Goal: Task Accomplishment & Management: Manage account settings

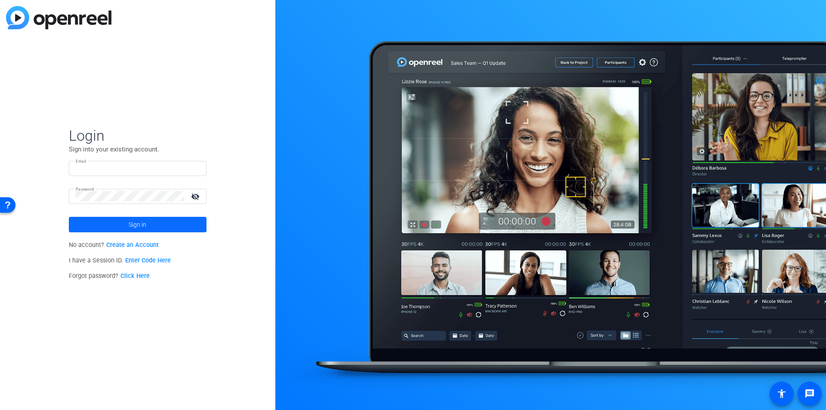
type input "sclausen@associaonline.com"
click at [142, 225] on span "Sign in" at bounding box center [138, 225] width 18 height 22
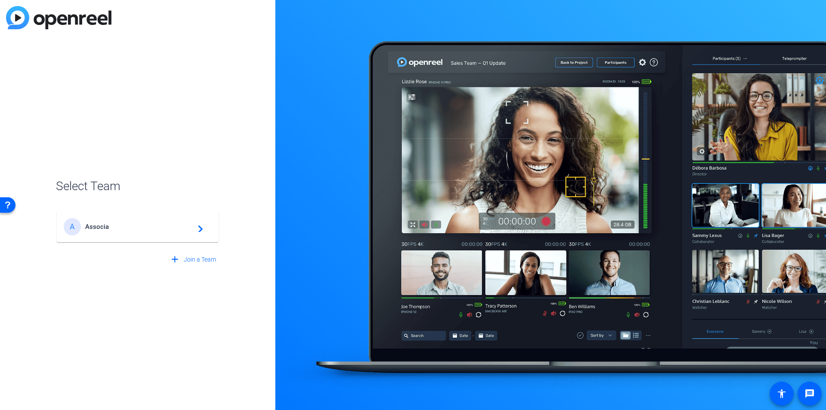
click at [117, 225] on span "Associa" at bounding box center [139, 227] width 108 height 8
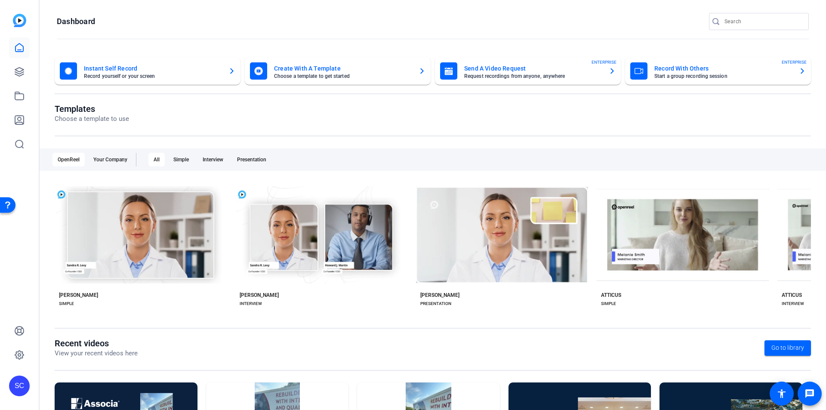
click at [692, 71] on mat-card-title "Record With Others" at bounding box center [724, 68] width 138 height 10
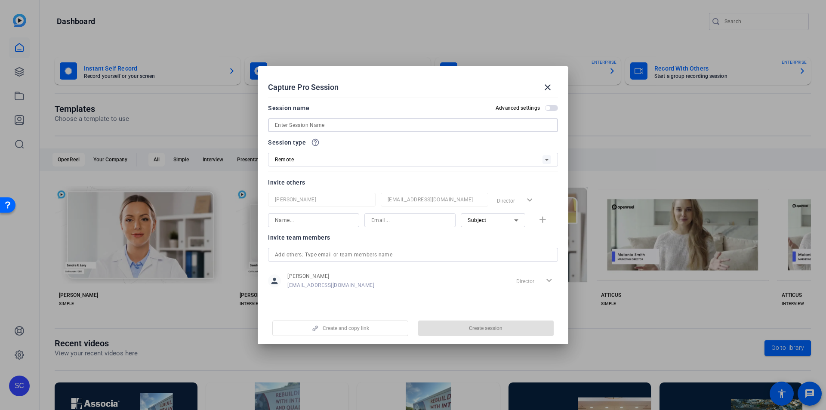
click at [344, 123] on input at bounding box center [413, 125] width 276 height 10
type input "[PERSON_NAME]"
click at [545, 161] on icon at bounding box center [547, 160] width 10 height 10
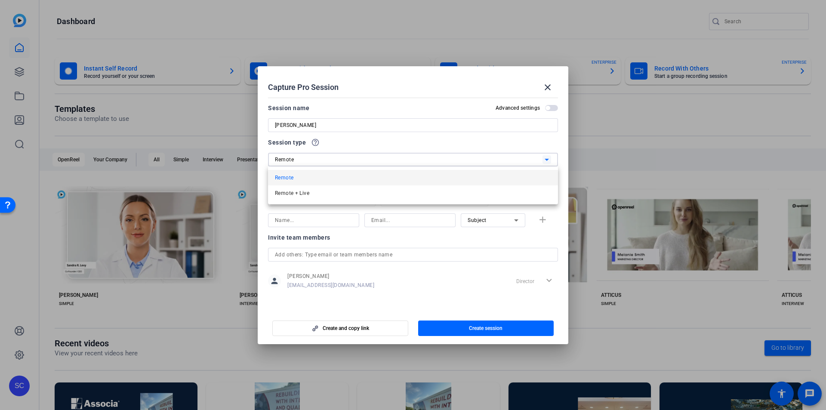
click at [483, 149] on div at bounding box center [413, 205] width 826 height 410
click at [306, 221] on input at bounding box center [313, 220] width 77 height 10
type input "Lea Marcou"
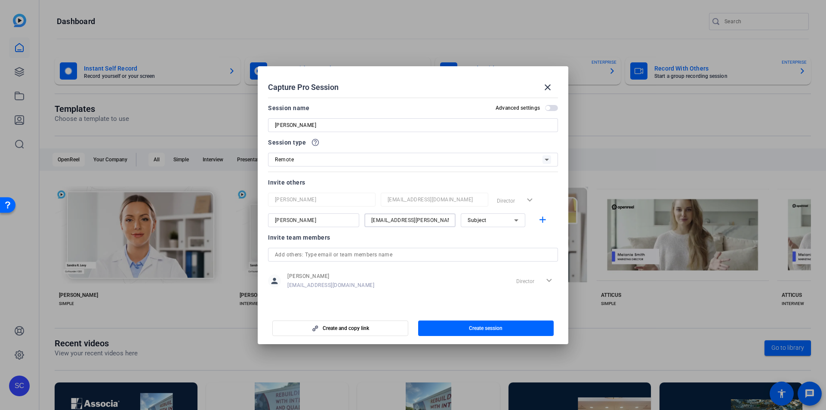
type input "lea.marcou@associa.us"
click at [517, 221] on icon at bounding box center [516, 221] width 4 height 2
click at [531, 235] on div at bounding box center [413, 205] width 826 height 410
click at [518, 219] on icon at bounding box center [516, 220] width 10 height 10
click at [535, 234] on div at bounding box center [413, 205] width 826 height 410
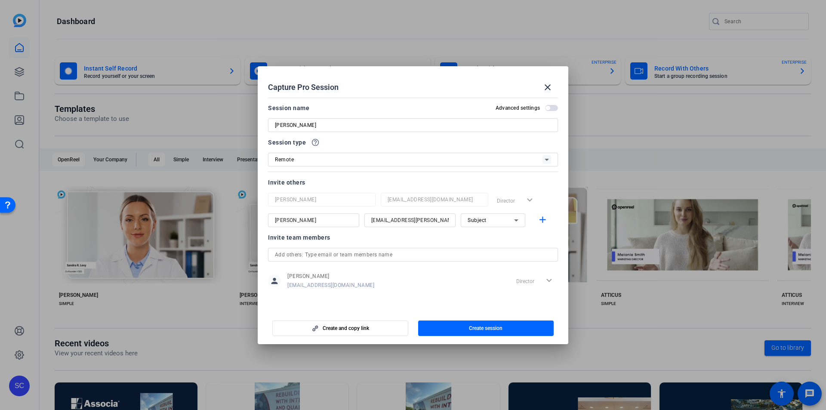
click at [522, 221] on div "Subject" at bounding box center [493, 221] width 65 height 14
click at [539, 238] on div at bounding box center [413, 205] width 826 height 410
click at [473, 325] on span "Create session" at bounding box center [486, 328] width 34 height 7
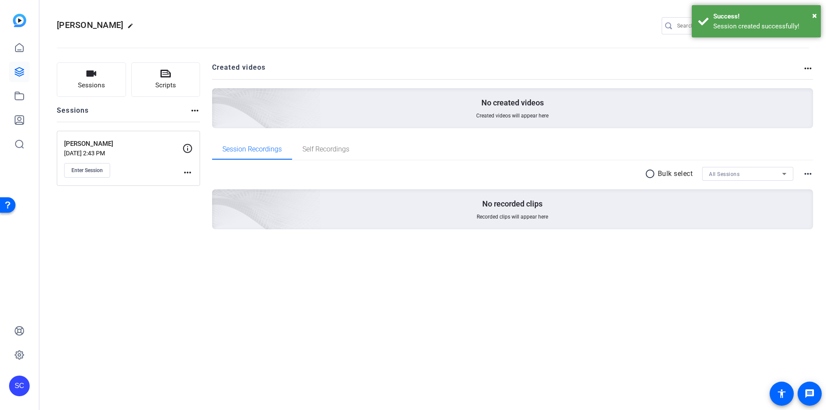
click at [188, 173] on mat-icon "more_horiz" at bounding box center [188, 172] width 10 height 10
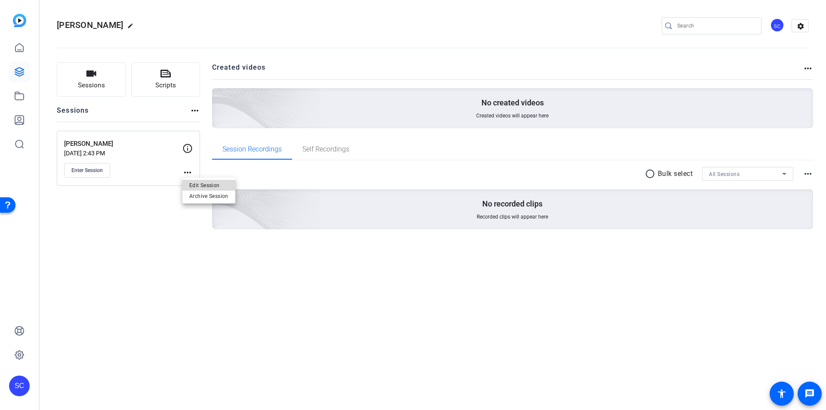
click at [194, 185] on span "Edit Session" at bounding box center [208, 185] width 39 height 10
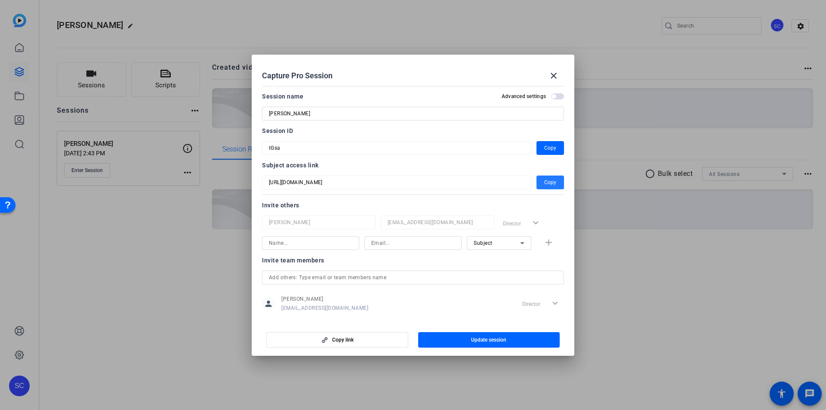
click at [545, 182] on span "Copy" at bounding box center [551, 182] width 12 height 10
click at [292, 244] on input at bounding box center [311, 243] width 84 height 10
type input "[PERSON_NAME]"
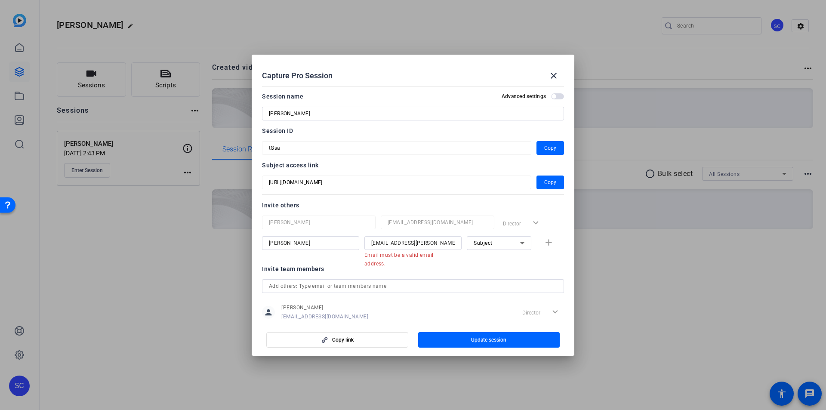
click at [547, 244] on div "Lea Marcou lea.marcou@associa.us Email must be a valid email address. Subject a…" at bounding box center [413, 247] width 302 height 22
click at [434, 245] on input "[EMAIL_ADDRESS][PERSON_NAME][DOMAIN_NAME]" at bounding box center [413, 243] width 84 height 10
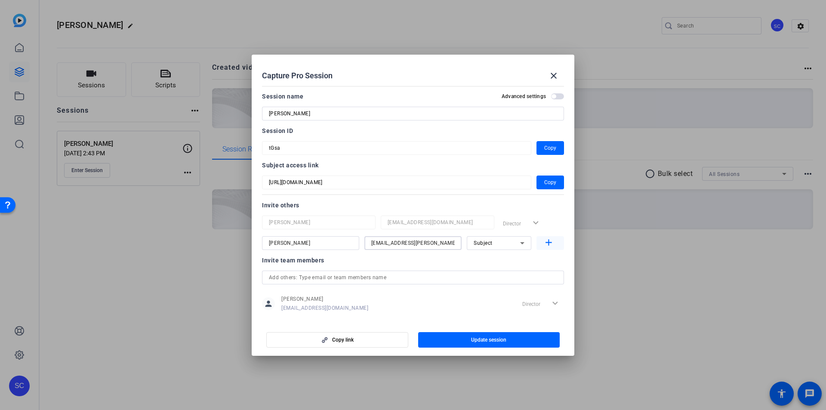
type input "[EMAIL_ADDRESS][PERSON_NAME][DOMAIN_NAME]"
click at [547, 241] on mat-icon "add" at bounding box center [549, 243] width 11 height 11
click at [494, 339] on span "Update session" at bounding box center [488, 340] width 35 height 7
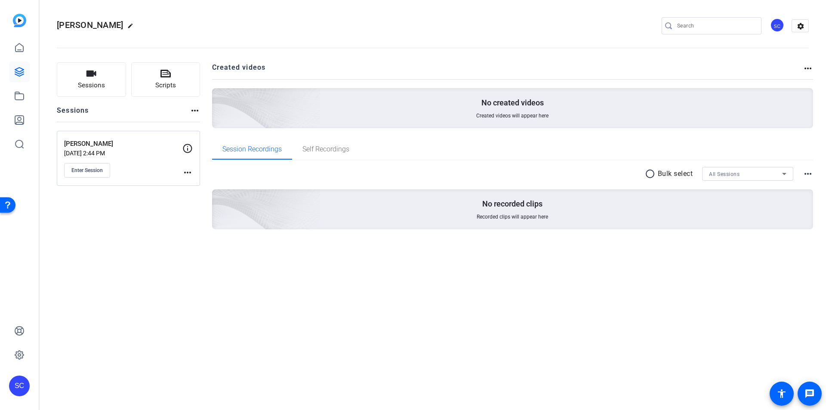
click at [362, 293] on div "Lea Sarah Test edit SC settings Sessions Scripts Sessions more_horiz Lea Sarah …" at bounding box center [433, 205] width 787 height 410
click at [82, 169] on span "Enter Session" at bounding box center [86, 170] width 31 height 7
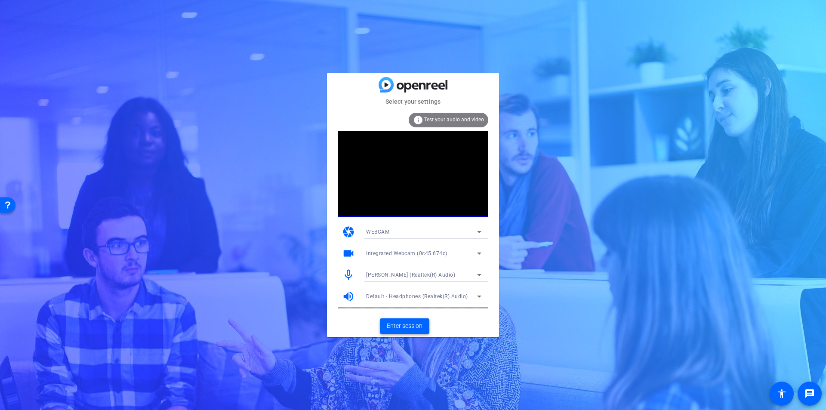
click at [405, 328] on span "Enter session" at bounding box center [405, 326] width 36 height 9
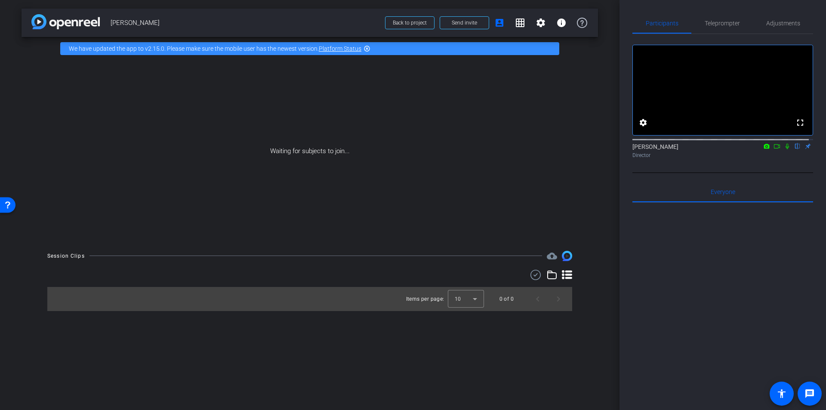
click at [721, 96] on video at bounding box center [723, 90] width 180 height 90
click at [774, 149] on icon at bounding box center [777, 146] width 7 height 6
click at [785, 149] on icon at bounding box center [787, 146] width 5 height 5
click at [642, 128] on mat-icon "settings" at bounding box center [643, 123] width 10 height 10
click at [740, 182] on div at bounding box center [413, 205] width 826 height 410
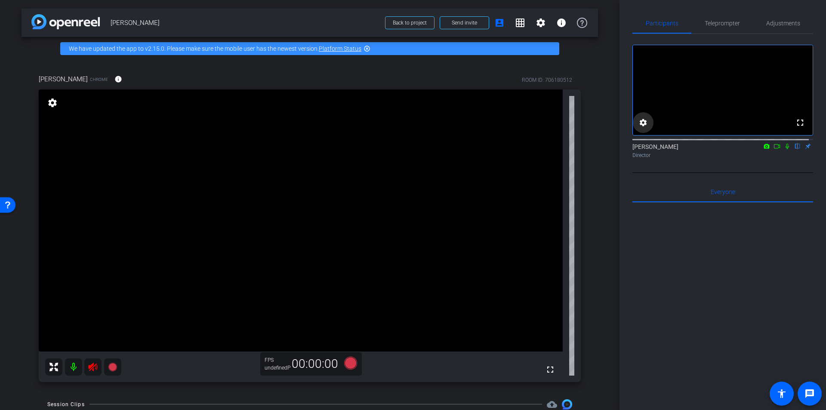
click at [644, 128] on mat-icon "settings" at bounding box center [643, 123] width 10 height 10
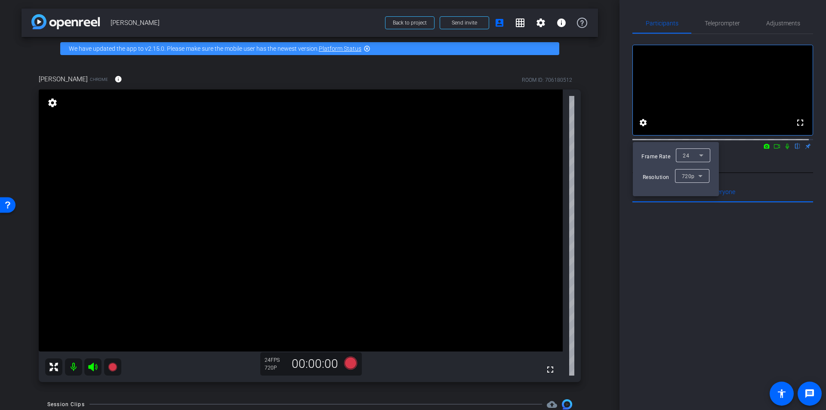
click at [745, 172] on div at bounding box center [413, 205] width 826 height 410
click at [774, 149] on icon at bounding box center [777, 146] width 6 height 4
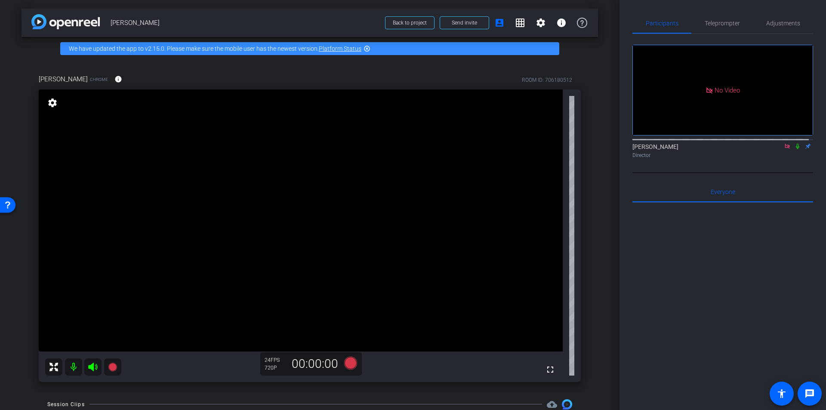
click at [784, 149] on icon at bounding box center [787, 146] width 7 height 6
drag, startPoint x: 391, startPoint y: 62, endPoint x: 456, endPoint y: 56, distance: 65.3
click at [391, 62] on div "Lea Marcou Chrome info ROOM ID: 706180512 fullscreen settings 24 FPS 720P 00:00…" at bounding box center [310, 225] width 577 height 331
click at [538, 23] on mat-icon "settings" at bounding box center [541, 23] width 10 height 10
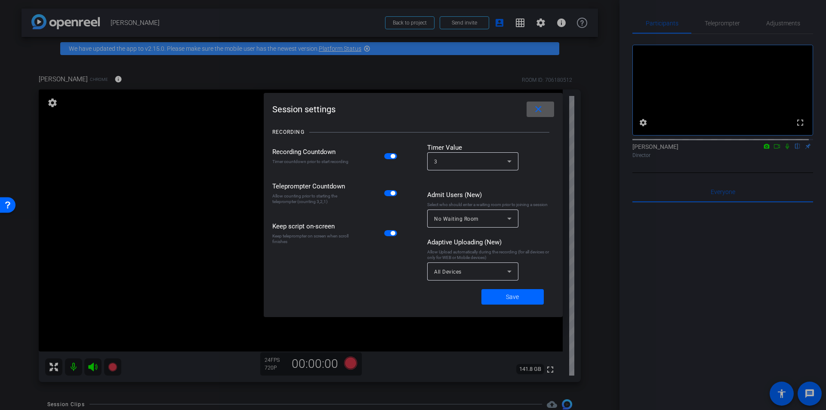
click at [580, 59] on div at bounding box center [413, 205] width 826 height 410
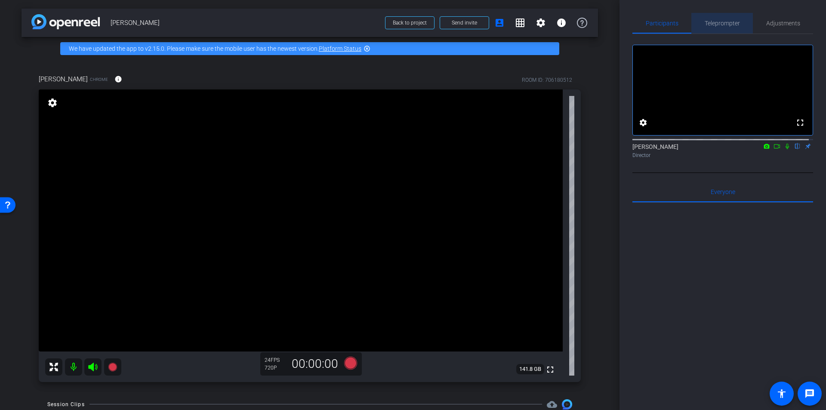
click at [726, 24] on span "Teleprompter" at bounding box center [722, 23] width 35 height 6
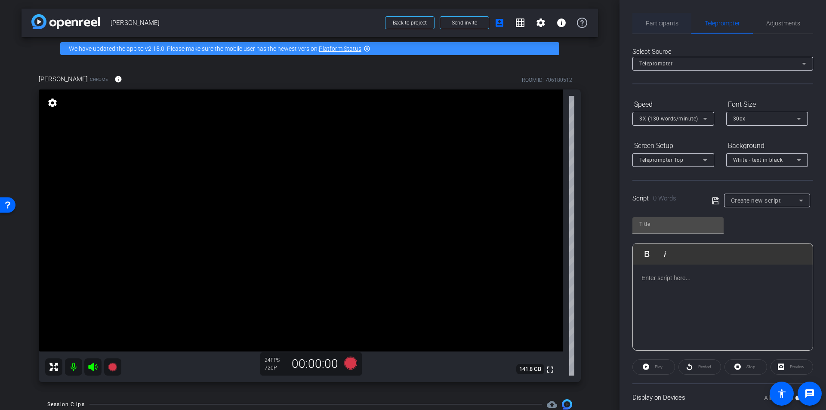
click at [667, 25] on span "Participants" at bounding box center [662, 23] width 33 height 6
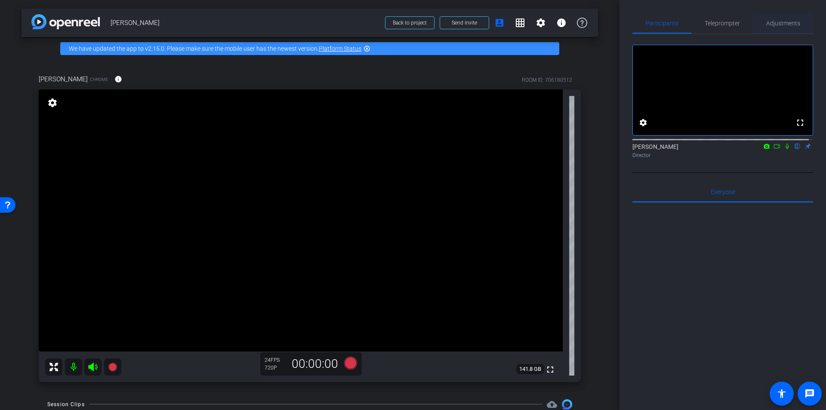
click at [776, 25] on span "Adjustments" at bounding box center [784, 23] width 34 height 6
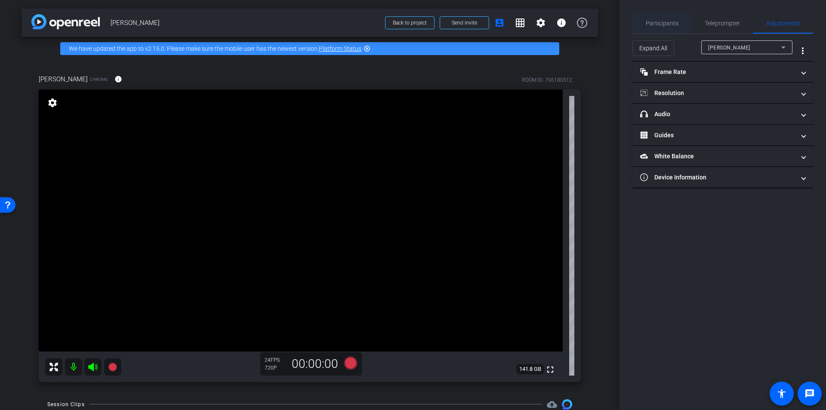
click at [653, 19] on span "Participants" at bounding box center [662, 23] width 33 height 21
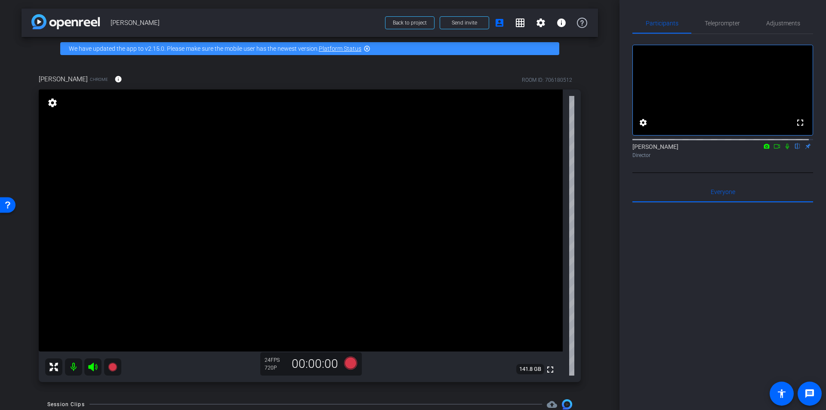
click at [784, 149] on icon at bounding box center [787, 146] width 7 height 6
click at [786, 149] on icon at bounding box center [788, 147] width 5 height 6
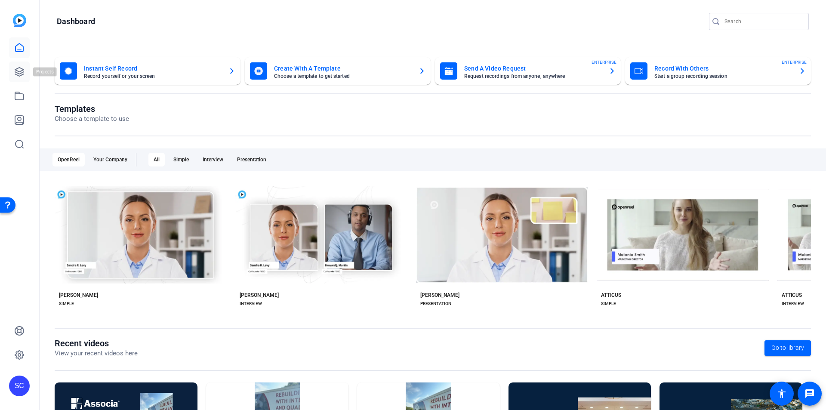
click at [19, 73] on icon at bounding box center [19, 72] width 10 height 10
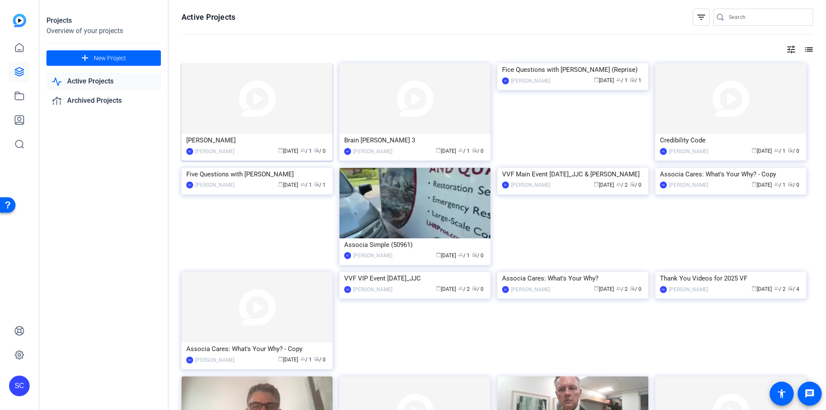
click at [275, 111] on img at bounding box center [257, 98] width 151 height 71
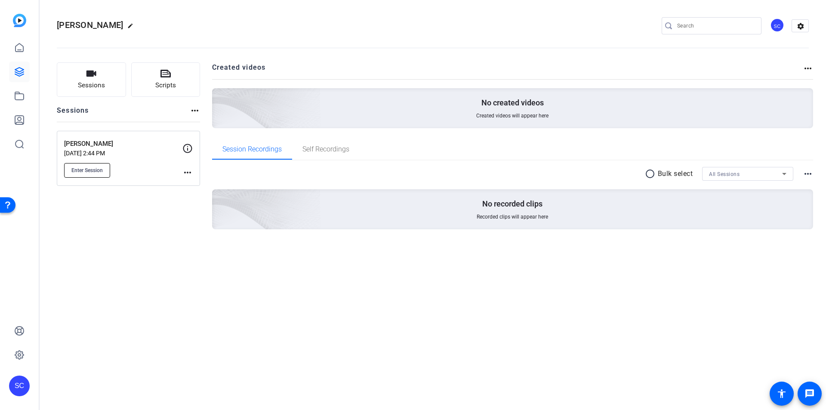
click at [96, 172] on span "Enter Session" at bounding box center [86, 170] width 31 height 7
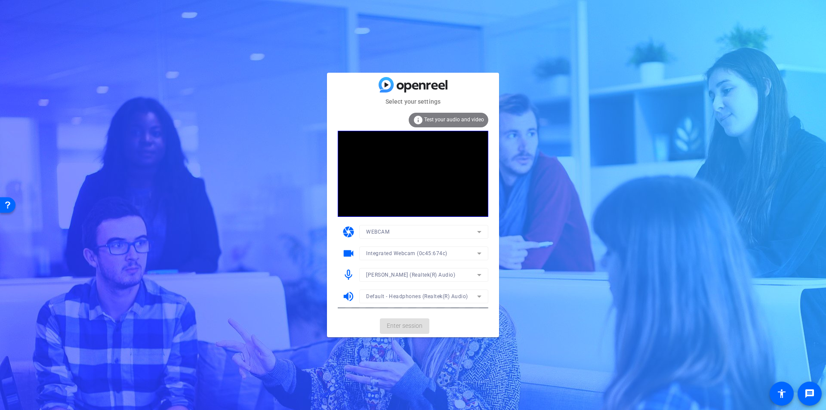
click at [477, 234] on mat-form-field "WEBCAM" at bounding box center [423, 232] width 129 height 14
click at [482, 251] on icon at bounding box center [479, 253] width 10 height 10
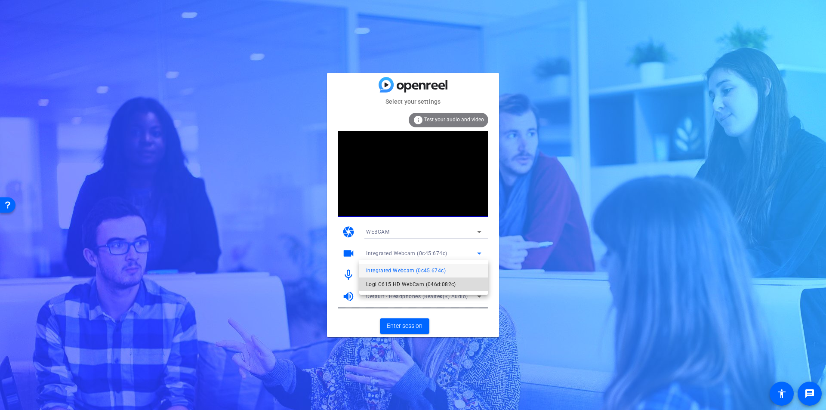
click at [442, 282] on span "Logi C615 HD WebCam (046d:082c)" at bounding box center [411, 284] width 90 height 10
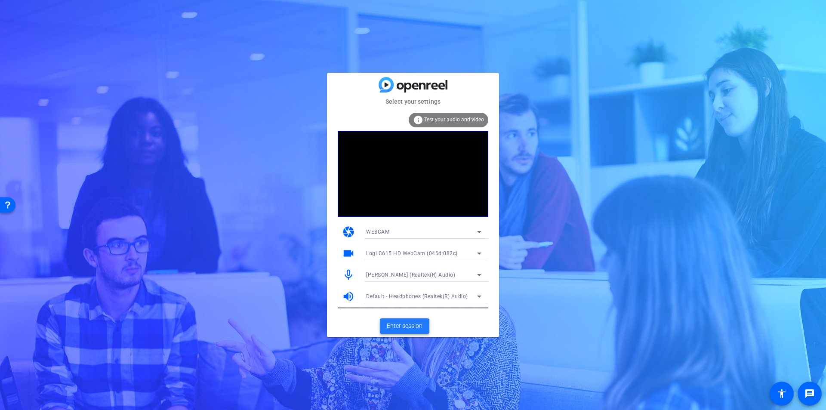
click at [414, 323] on span "Enter session" at bounding box center [405, 326] width 36 height 9
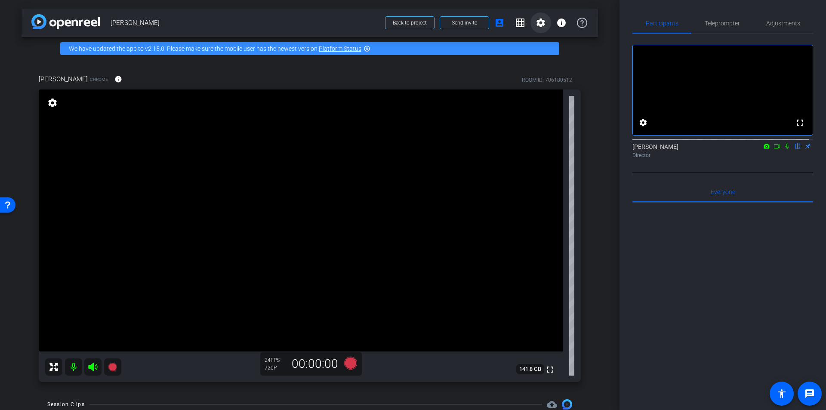
click at [536, 20] on mat-icon "settings" at bounding box center [541, 23] width 10 height 10
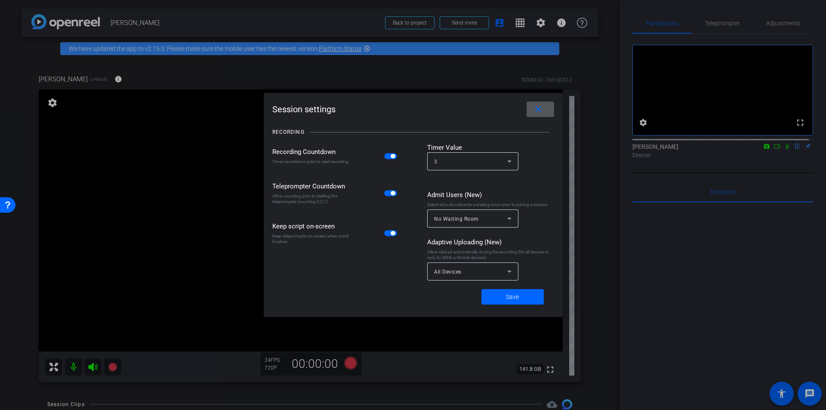
click at [598, 61] on div at bounding box center [413, 205] width 826 height 410
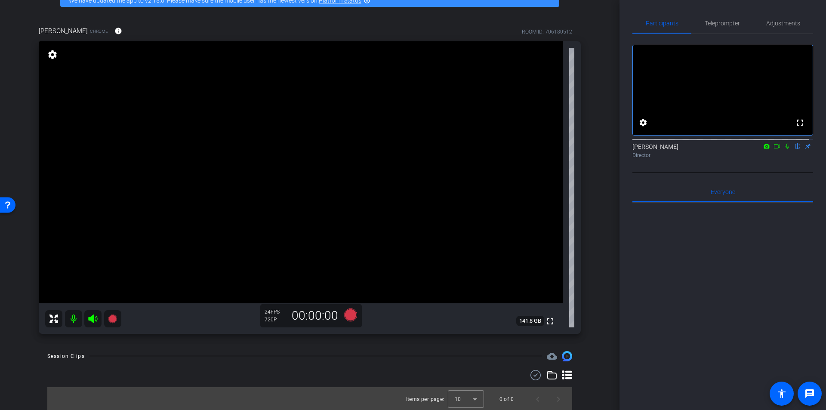
scroll to position [50, 0]
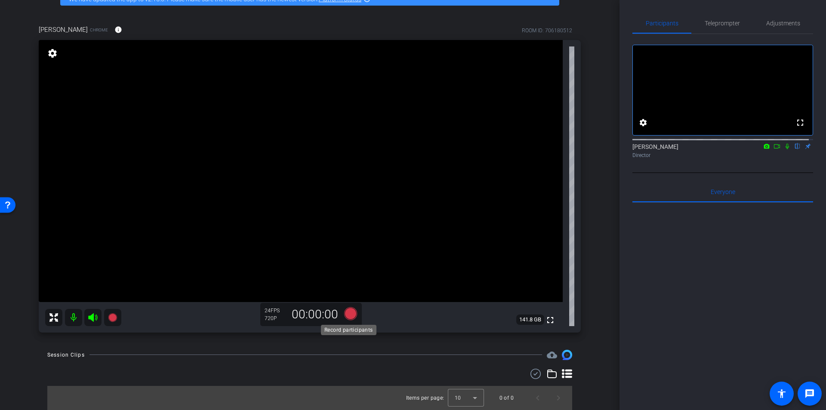
click at [347, 312] on icon at bounding box center [350, 313] width 13 height 13
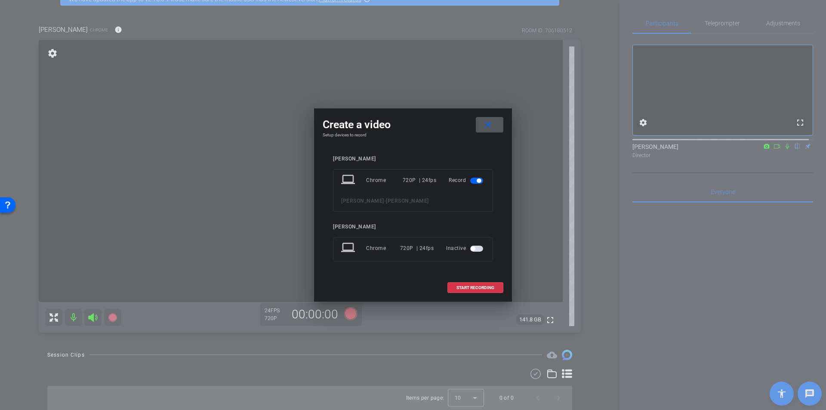
click at [488, 131] on span at bounding box center [490, 124] width 28 height 21
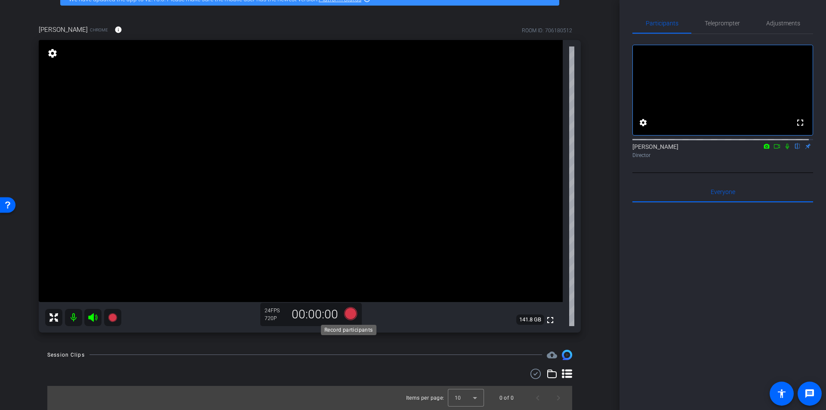
click at [346, 313] on icon at bounding box center [350, 313] width 13 height 13
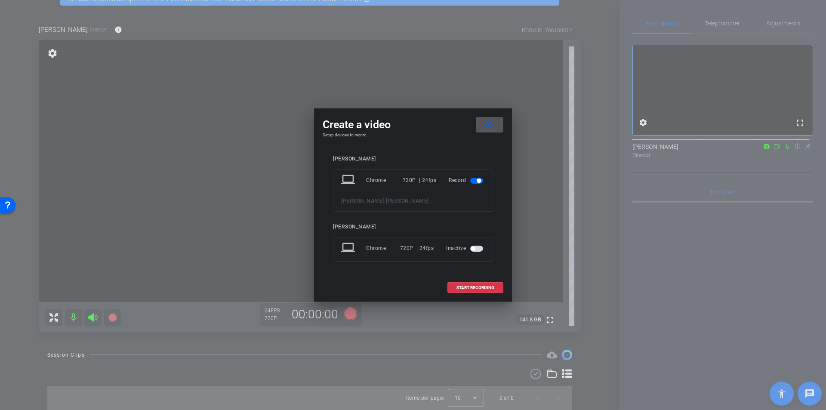
click at [479, 250] on span "button" at bounding box center [476, 249] width 13 height 6
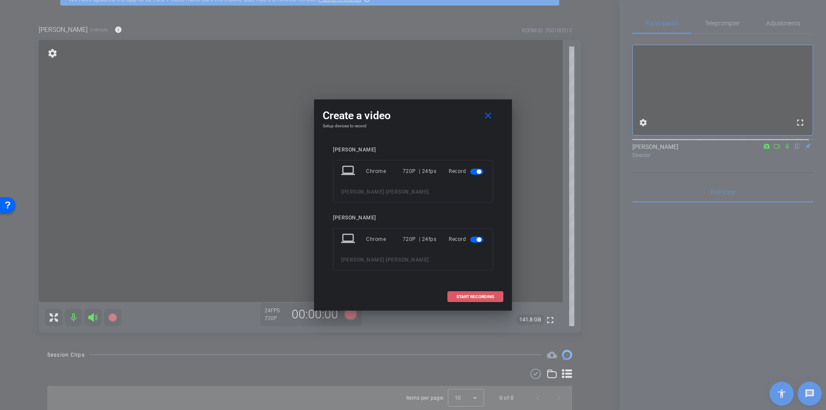
click at [474, 297] on span "START RECORDING" at bounding box center [476, 297] width 38 height 4
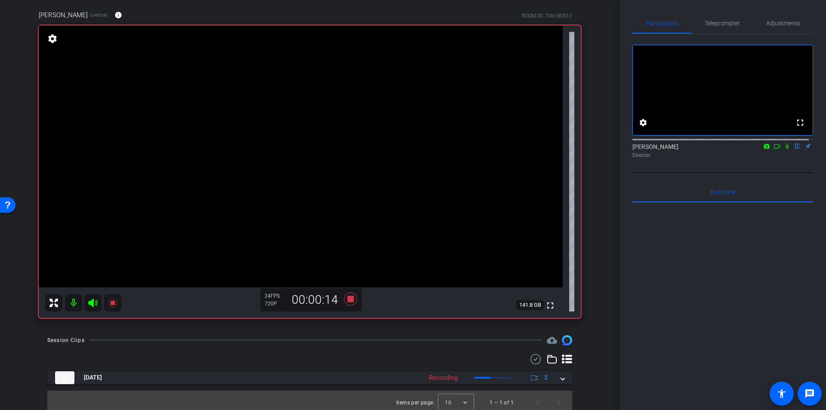
scroll to position [69, 0]
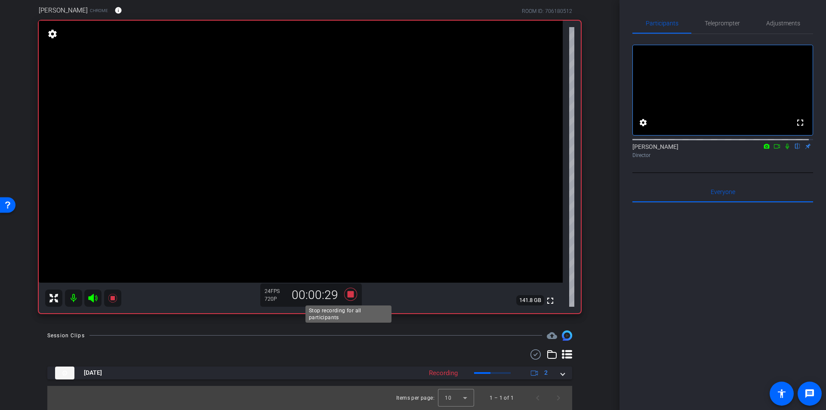
click at [349, 294] on icon at bounding box center [350, 294] width 13 height 13
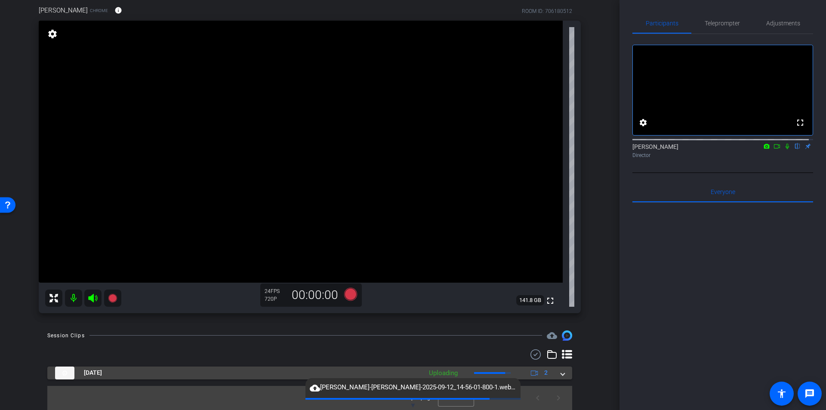
click at [560, 371] on mat-expansion-panel-header "Sep 12, 2025 Uploading 2" at bounding box center [309, 373] width 525 height 13
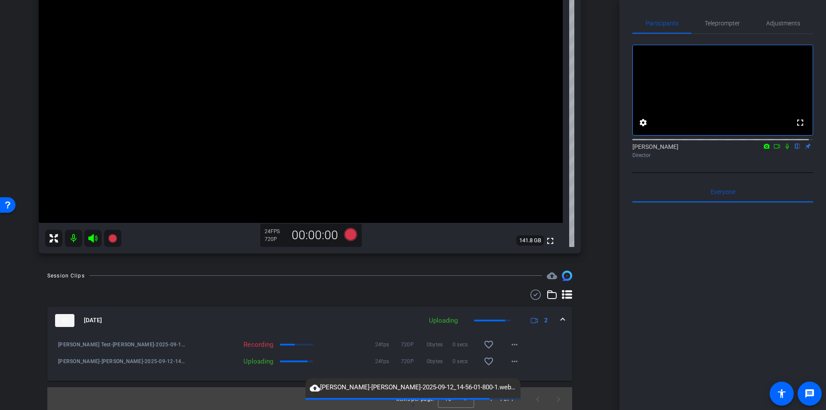
scroll to position [130, 0]
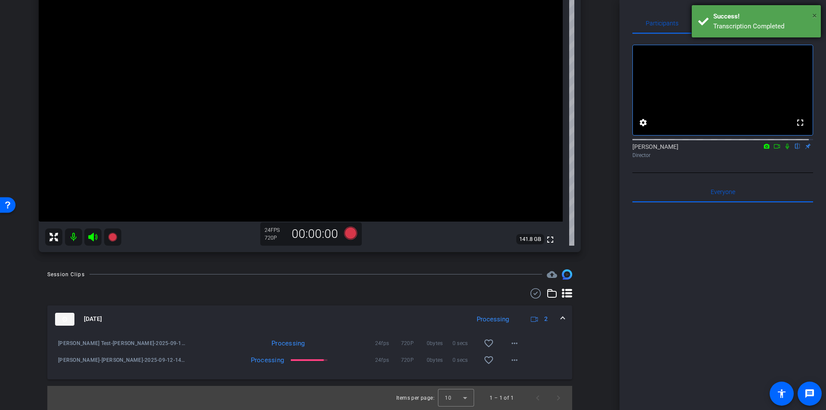
click at [816, 13] on span "×" at bounding box center [815, 15] width 5 height 10
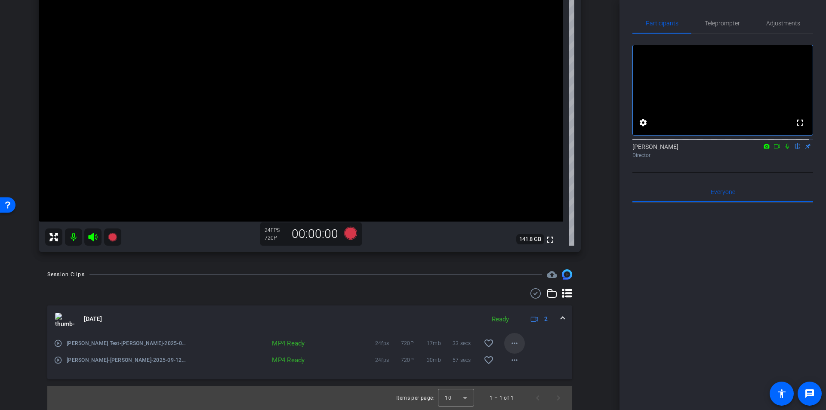
click at [511, 343] on mat-icon "more_horiz" at bounding box center [515, 343] width 10 height 10
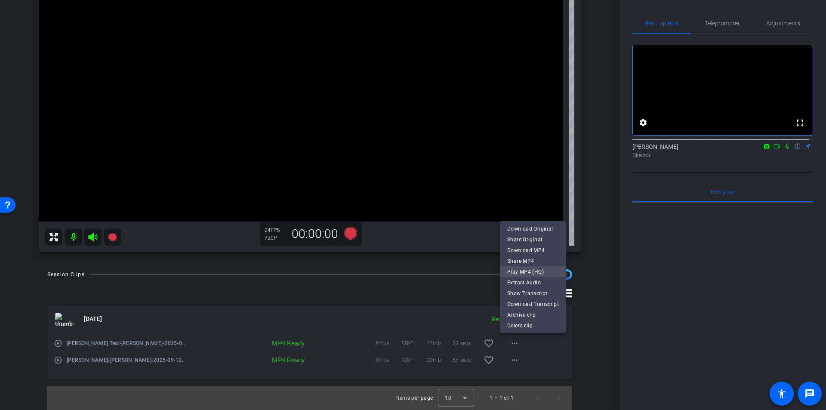
click at [524, 271] on span "Play MP4 (HQ)" at bounding box center [533, 271] width 52 height 10
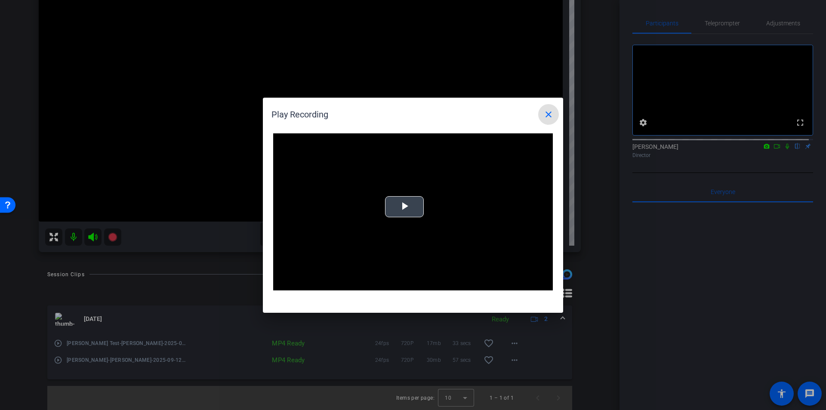
click at [405, 205] on div "Video Player is loading. Play Video Play Mute Current Time 0:00 / Duration -:- …" at bounding box center [413, 212] width 280 height 158
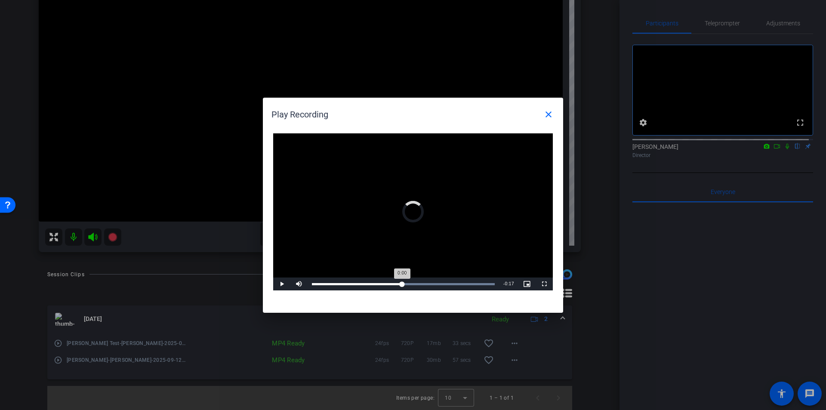
click at [402, 282] on div "Loaded : 100.00% 0:16 0:00" at bounding box center [404, 284] width 192 height 13
click at [545, 118] on mat-icon "close" at bounding box center [549, 114] width 10 height 10
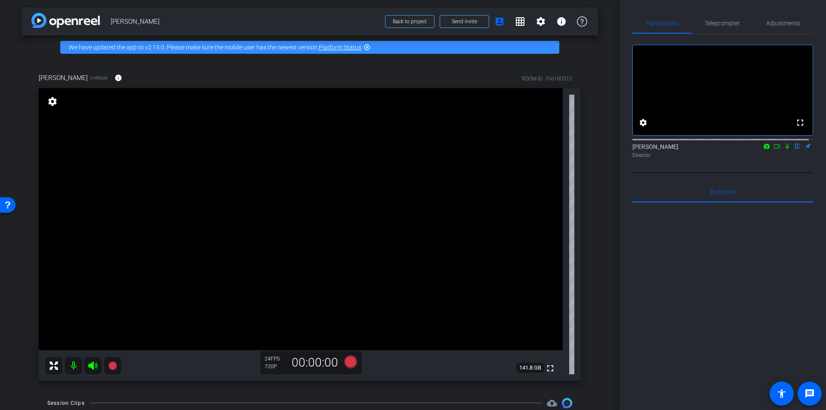
scroll to position [1, 0]
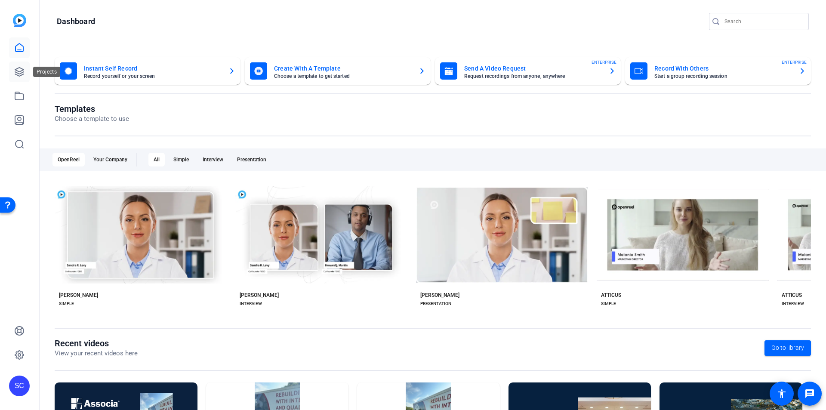
click at [18, 70] on icon at bounding box center [19, 72] width 10 height 10
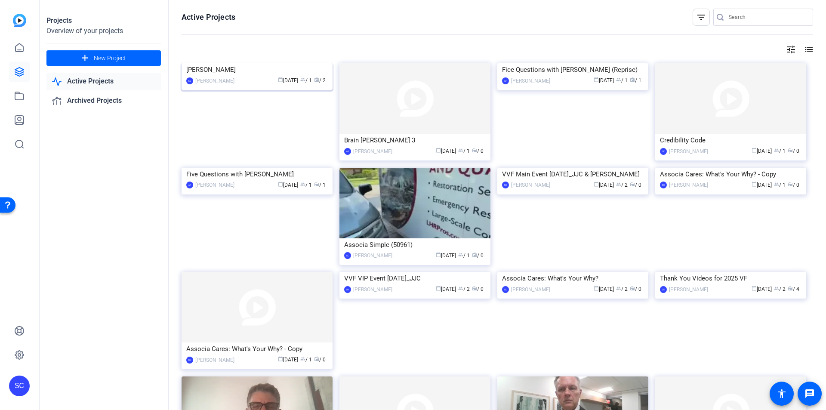
click at [282, 63] on img at bounding box center [257, 63] width 151 height 0
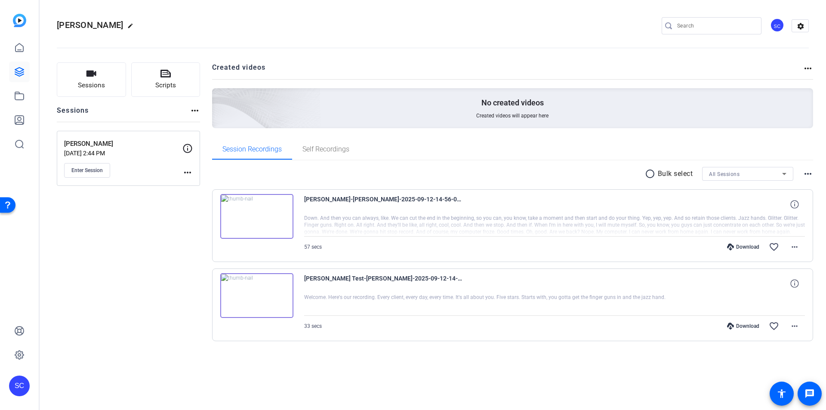
click at [807, 69] on mat-icon "more_horiz" at bounding box center [808, 68] width 10 height 10
click at [811, 169] on div at bounding box center [413, 205] width 826 height 410
click at [808, 174] on mat-icon "more_horiz" at bounding box center [808, 174] width 10 height 10
click at [807, 155] on div at bounding box center [413, 205] width 826 height 410
click at [795, 244] on mat-icon "more_horiz" at bounding box center [795, 247] width 10 height 10
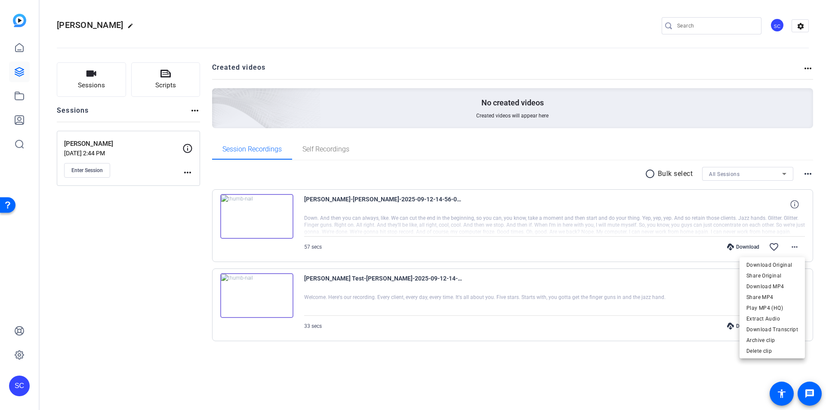
click at [751, 54] on div at bounding box center [413, 205] width 826 height 410
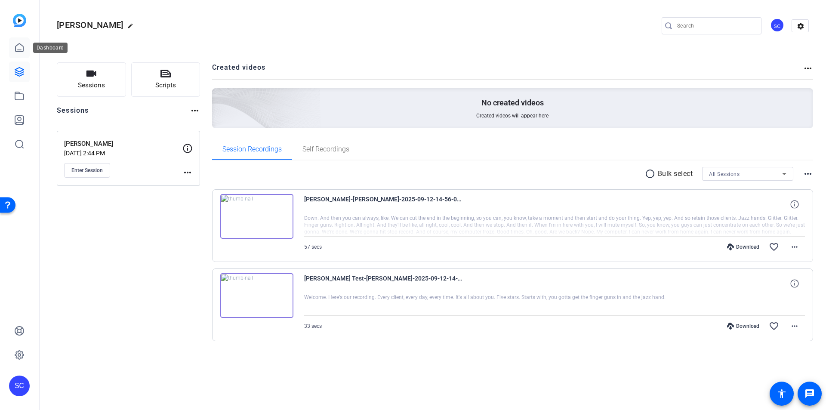
click at [19, 49] on icon at bounding box center [19, 48] width 10 height 10
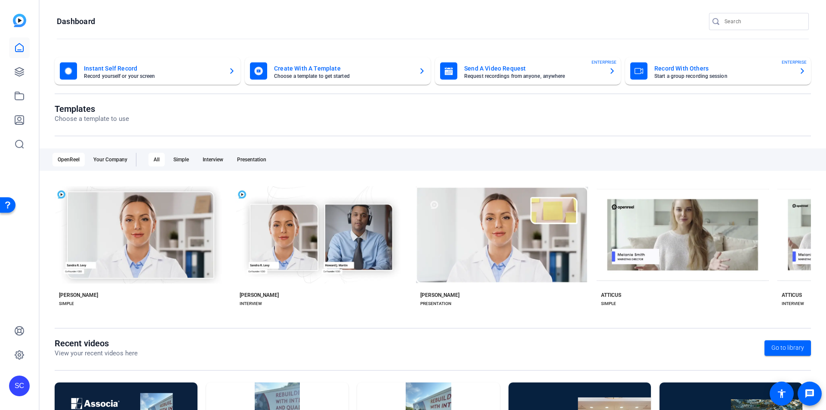
click at [325, 71] on mat-card-title "Create With A Template" at bounding box center [343, 68] width 138 height 10
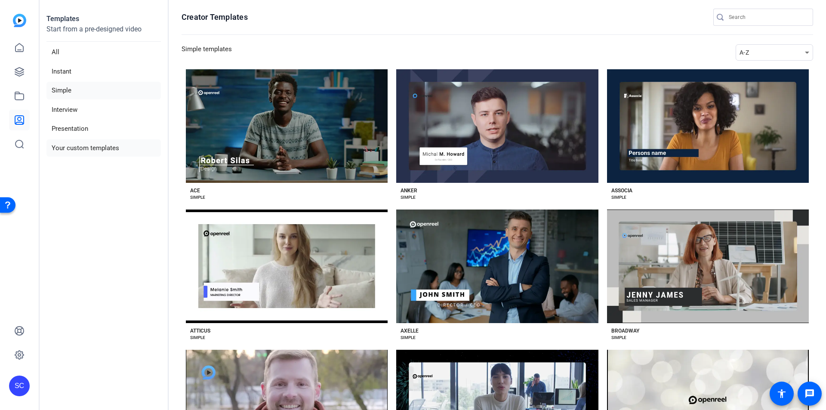
click at [77, 148] on li "Your custom templates" at bounding box center [103, 148] width 114 height 18
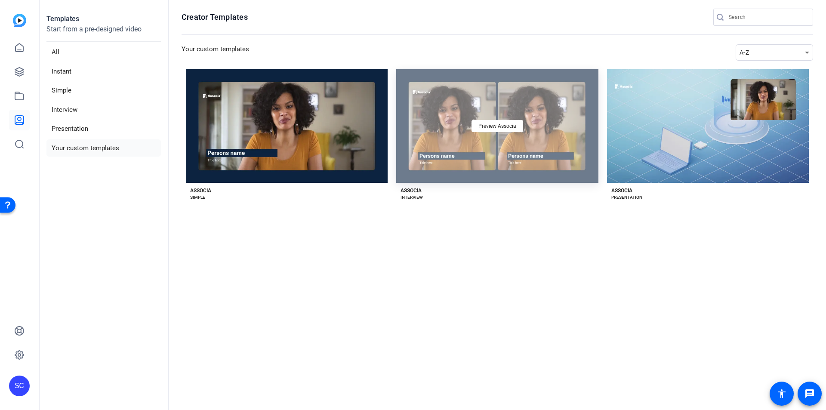
click at [494, 160] on div "Preview Associa" at bounding box center [497, 126] width 202 height 114
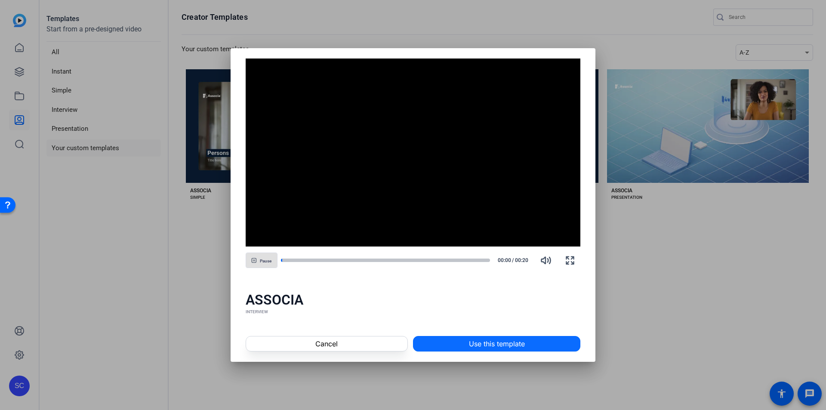
click at [508, 343] on span "Use this template" at bounding box center [497, 344] width 56 height 10
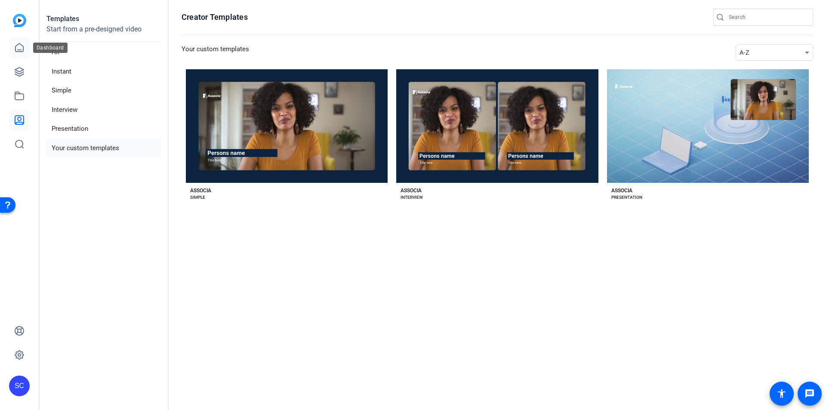
click at [18, 54] on link at bounding box center [19, 47] width 21 height 21
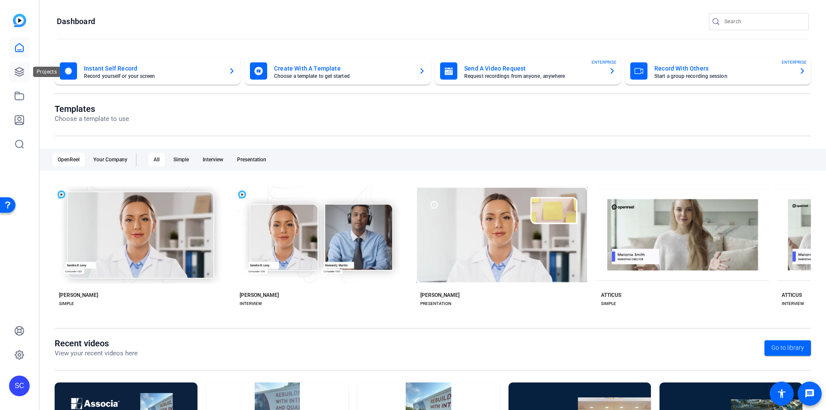
click at [20, 71] on icon at bounding box center [19, 72] width 10 height 10
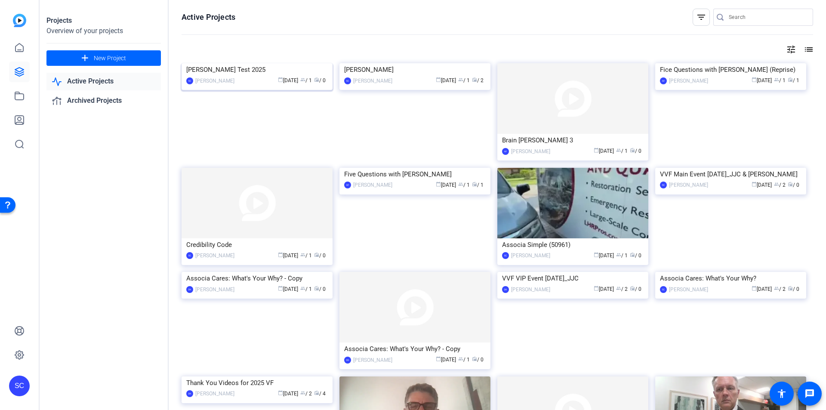
click at [284, 63] on img at bounding box center [257, 63] width 151 height 0
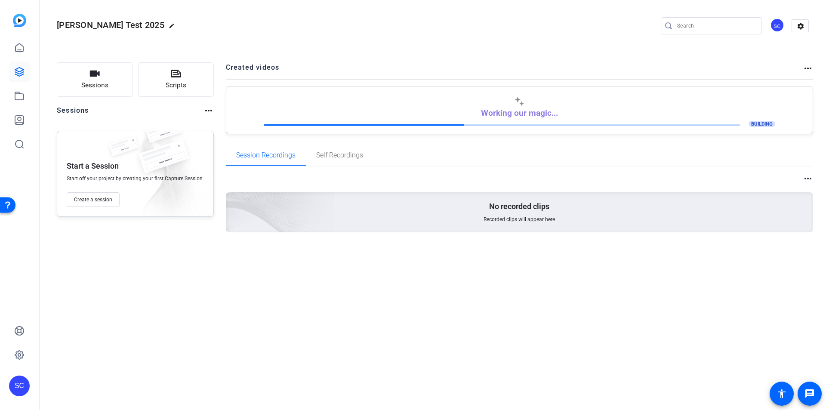
click at [807, 178] on mat-icon "more_horiz" at bounding box center [808, 178] width 10 height 10
click at [807, 68] on div at bounding box center [413, 205] width 826 height 410
click at [807, 68] on mat-icon "more_horiz" at bounding box center [808, 68] width 10 height 10
click at [780, 64] on div at bounding box center [413, 205] width 826 height 410
click at [810, 177] on mat-icon "more_horiz" at bounding box center [808, 178] width 10 height 10
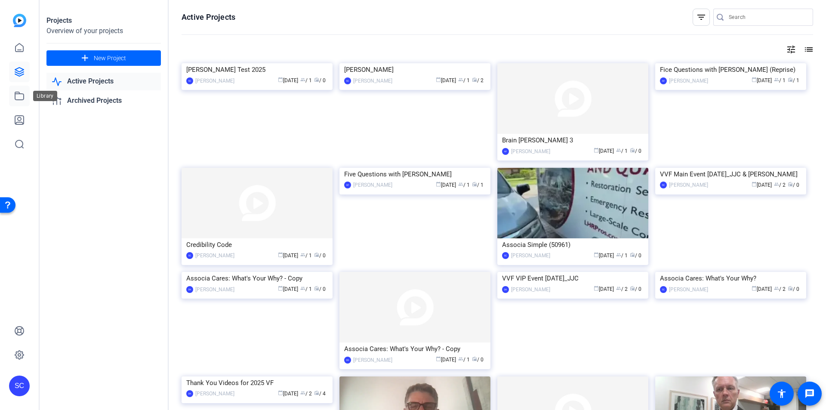
click at [22, 95] on icon at bounding box center [19, 96] width 10 height 10
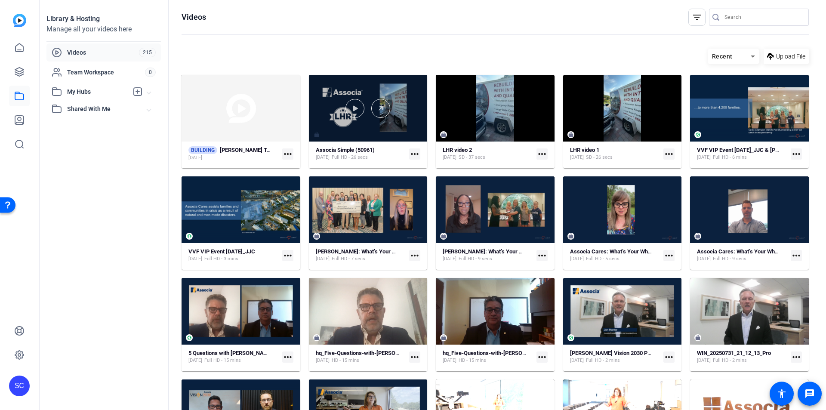
click at [367, 124] on div at bounding box center [368, 108] width 119 height 67
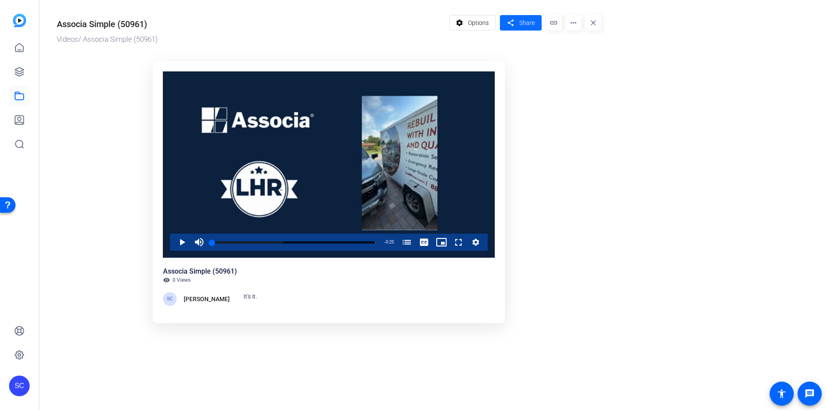
click at [511, 24] on mat-icon "share" at bounding box center [510, 23] width 11 height 12
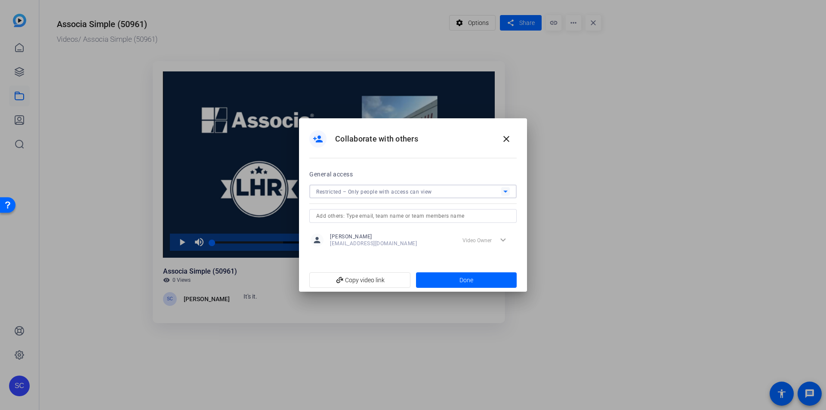
click at [506, 192] on icon at bounding box center [506, 192] width 4 height 2
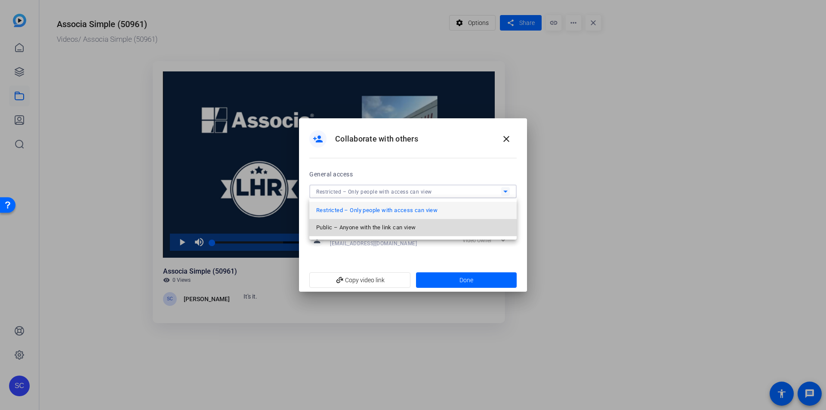
click at [405, 228] on span "Public – Anyone with the link can view" at bounding box center [365, 228] width 99 height 10
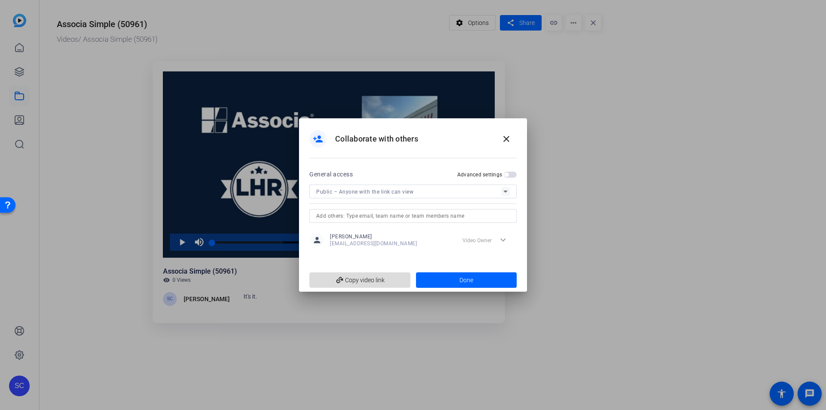
click at [369, 279] on span "add_link Copy video link" at bounding box center [359, 280] width 87 height 16
click at [383, 279] on span "add_link Copy video link" at bounding box center [359, 280] width 87 height 16
click at [502, 139] on mat-icon "close" at bounding box center [506, 139] width 10 height 10
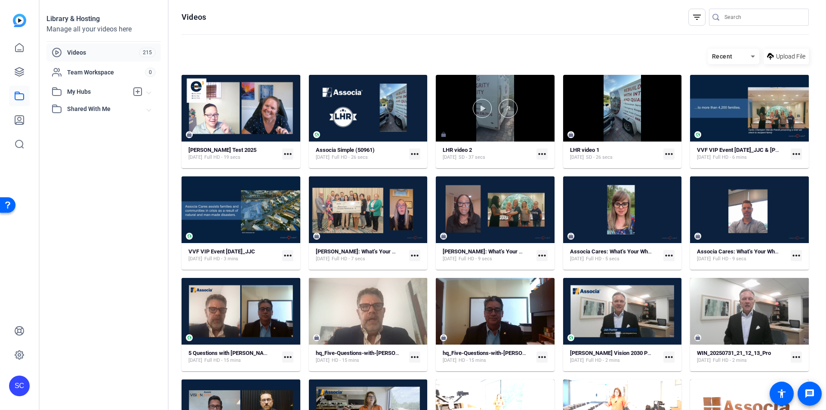
click at [528, 109] on div at bounding box center [495, 108] width 119 height 19
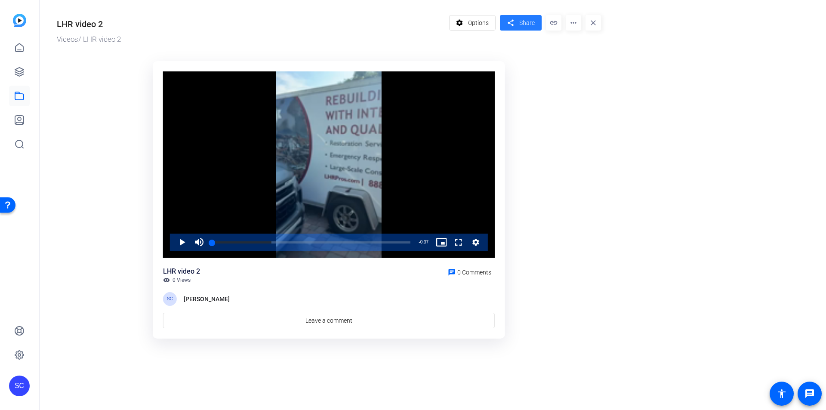
click at [529, 27] on span "Share" at bounding box center [527, 23] width 15 height 9
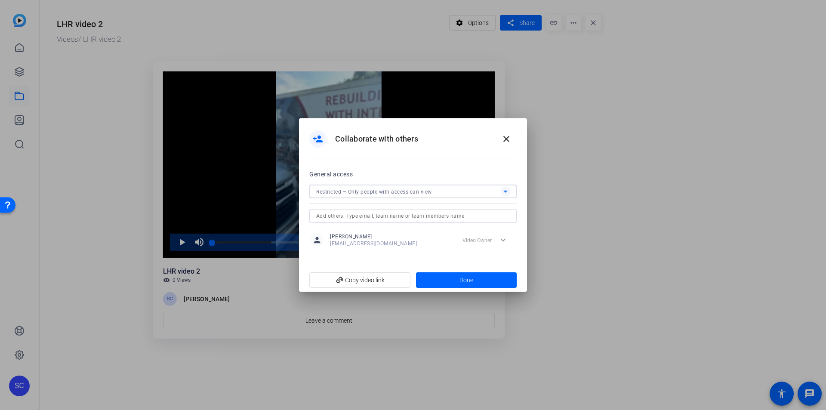
click at [507, 190] on icon at bounding box center [506, 191] width 10 height 10
click at [469, 223] on mat-option "Public – Anyone with the link can view" at bounding box center [412, 227] width 207 height 17
click at [366, 284] on span "add_link Copy video link" at bounding box center [359, 280] width 87 height 16
click at [784, 49] on div at bounding box center [413, 205] width 826 height 410
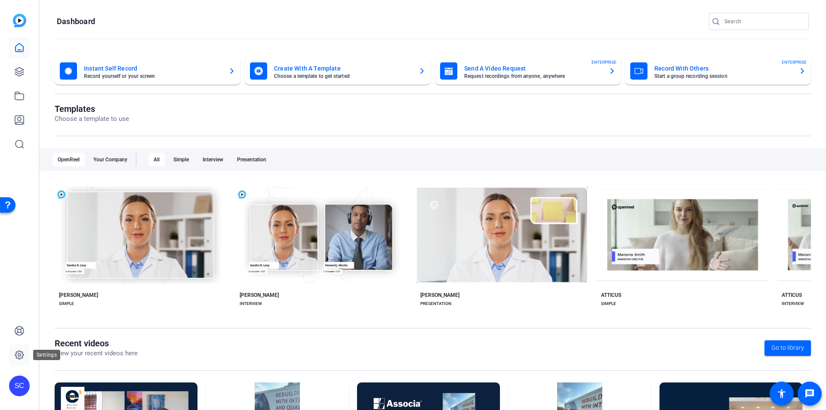
click at [16, 351] on icon at bounding box center [19, 355] width 10 height 10
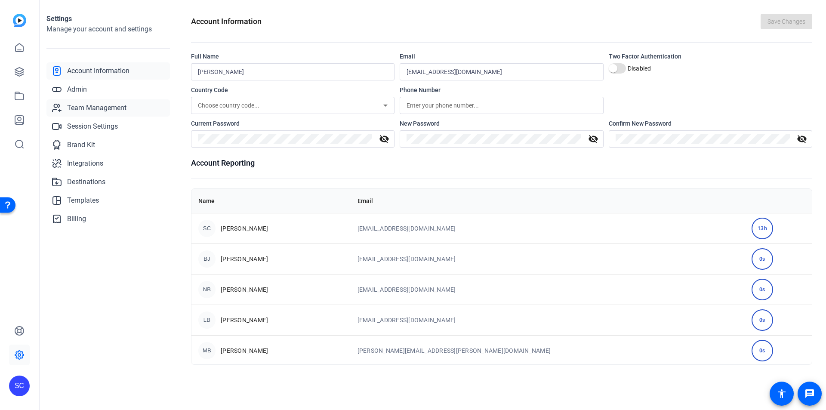
click at [109, 111] on span "Team Management" at bounding box center [96, 108] width 59 height 10
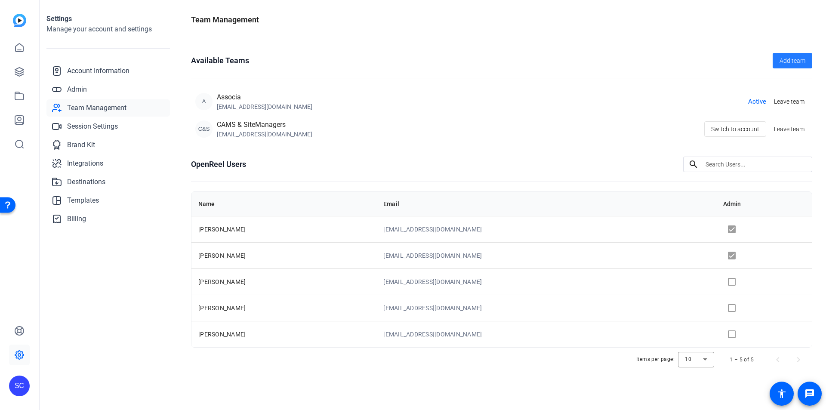
click at [782, 63] on span "Add team" at bounding box center [793, 60] width 26 height 9
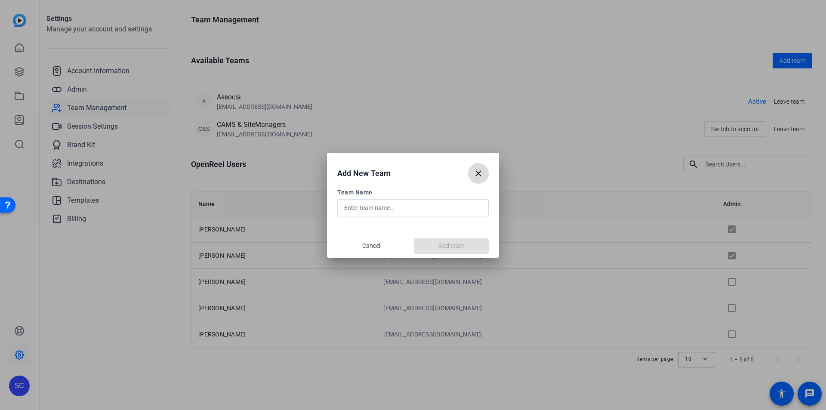
click at [477, 174] on mat-icon "close" at bounding box center [478, 173] width 10 height 10
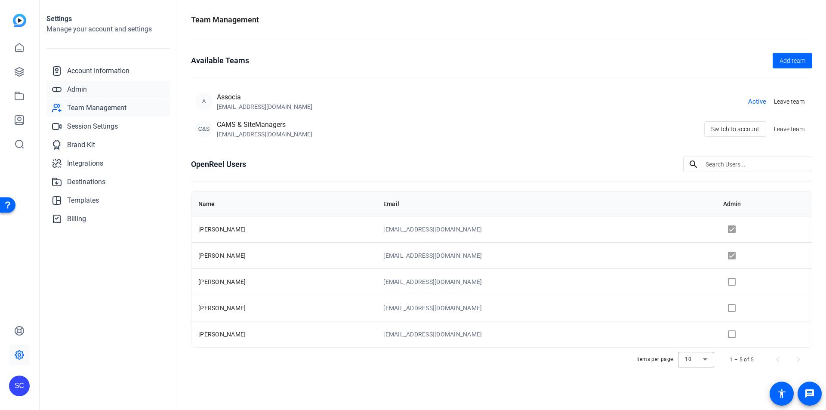
click at [88, 82] on link "Admin" at bounding box center [108, 89] width 124 height 17
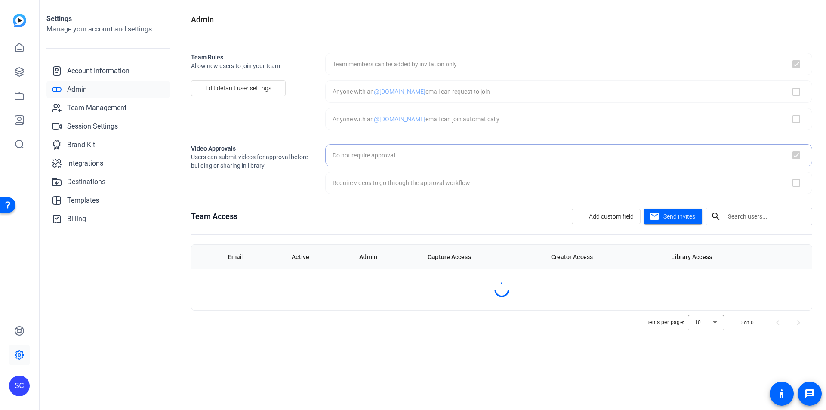
checkbox input "true"
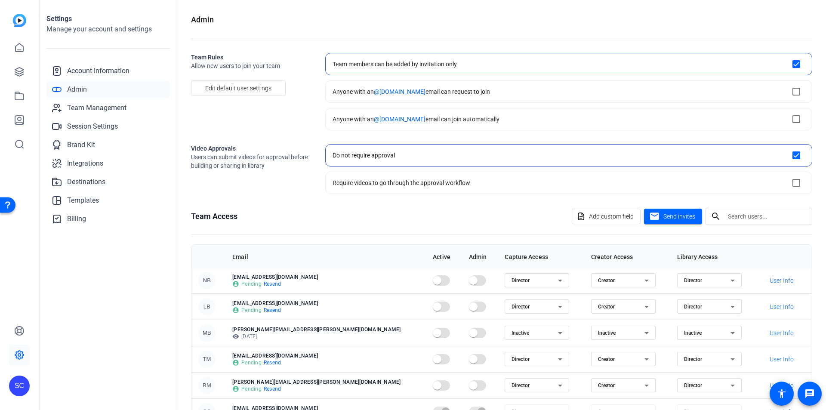
scroll to position [43, 0]
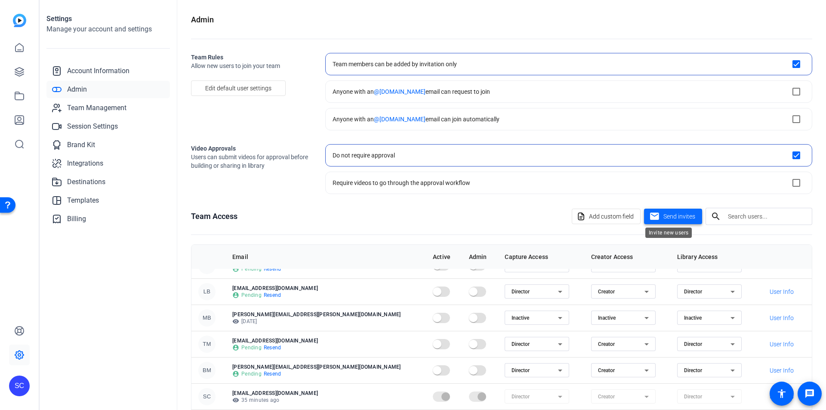
click at [675, 217] on span "Send invites" at bounding box center [680, 216] width 32 height 9
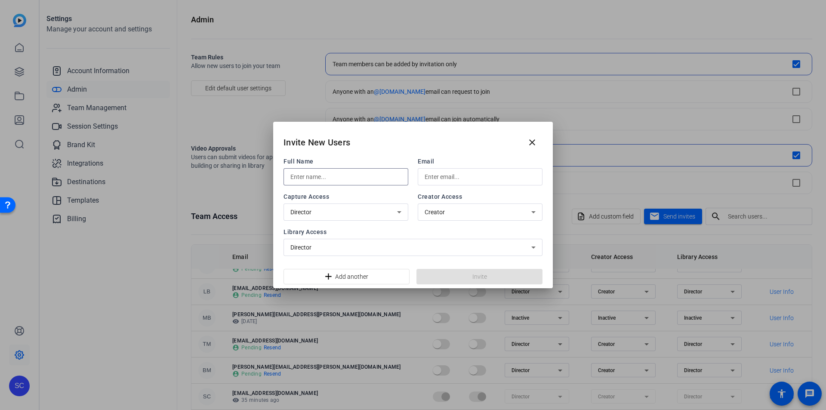
click at [366, 178] on input "text" at bounding box center [346, 177] width 111 height 10
type input "[PERSON_NAME]"
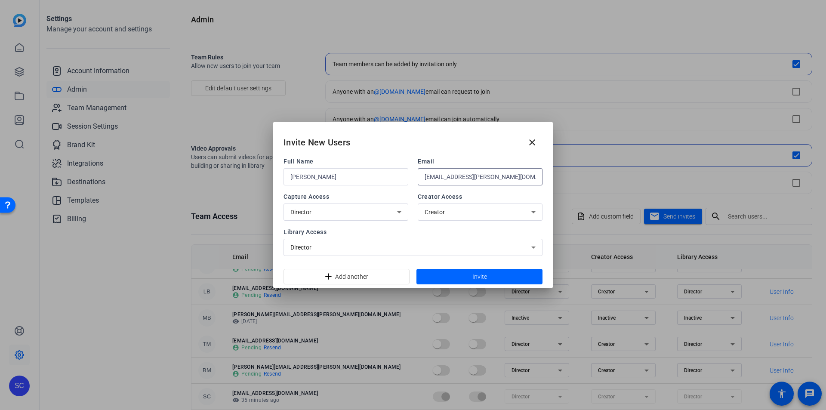
type input "[EMAIL_ADDRESS][PERSON_NAME][DOMAIN_NAME]"
click at [397, 216] on icon at bounding box center [399, 212] width 10 height 10
click at [405, 197] on div at bounding box center [413, 205] width 826 height 410
click at [446, 214] on div "Creator" at bounding box center [478, 212] width 107 height 10
click at [413, 232] on div at bounding box center [413, 205] width 826 height 410
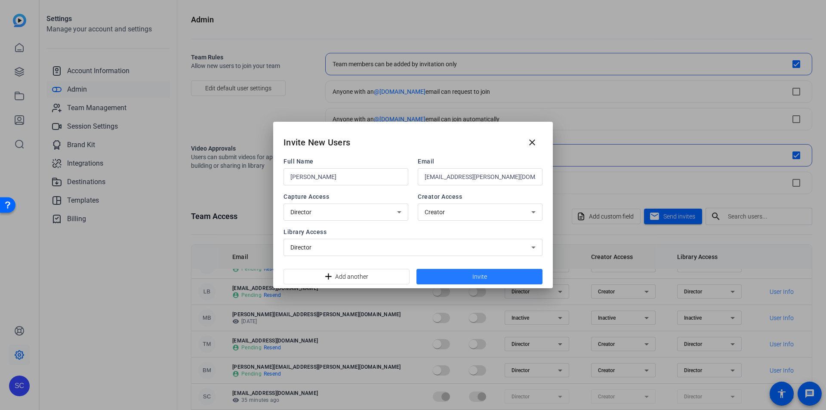
click at [482, 281] on span "Invite" at bounding box center [480, 276] width 15 height 9
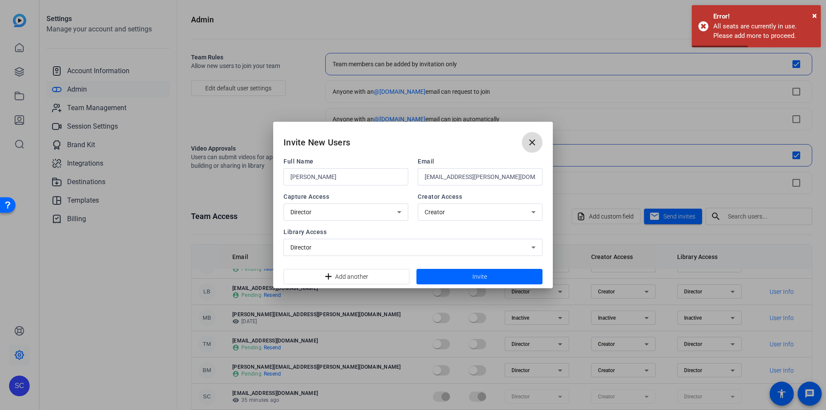
click at [532, 142] on mat-icon "close" at bounding box center [532, 142] width 10 height 10
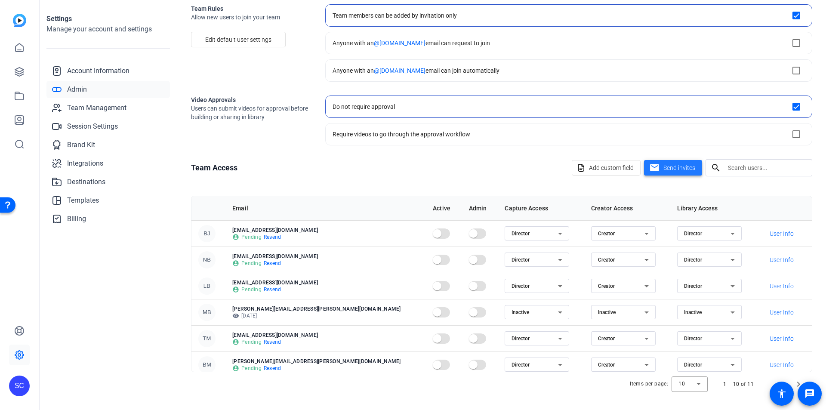
scroll to position [0, 0]
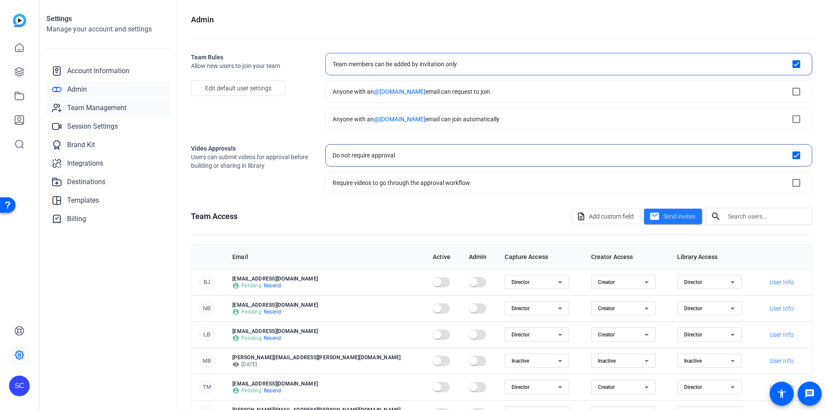
click at [111, 106] on span "Team Management" at bounding box center [96, 108] width 59 height 10
